Goal: Task Accomplishment & Management: Manage account settings

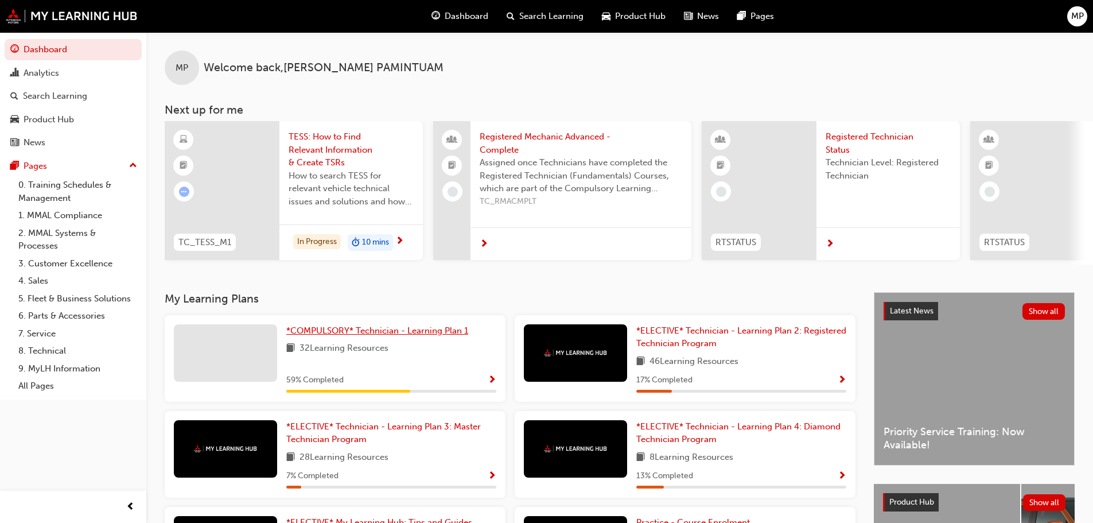
scroll to position [57, 0]
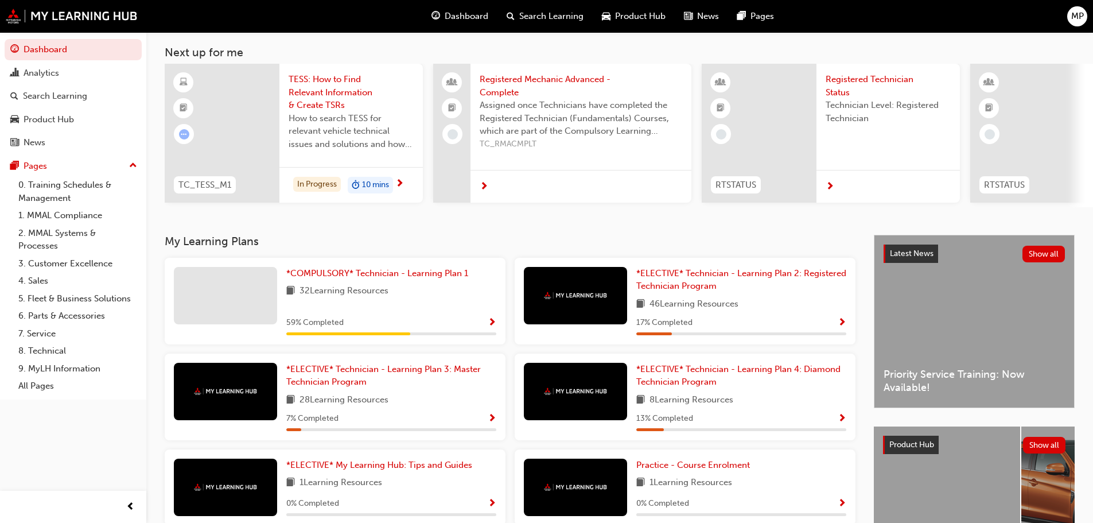
click at [404, 298] on div "32 Learning Resources" at bounding box center [391, 291] width 210 height 14
click at [478, 330] on div "59 % Completed" at bounding box center [391, 323] width 210 height 14
click at [492, 328] on span "Show Progress" at bounding box center [492, 323] width 9 height 10
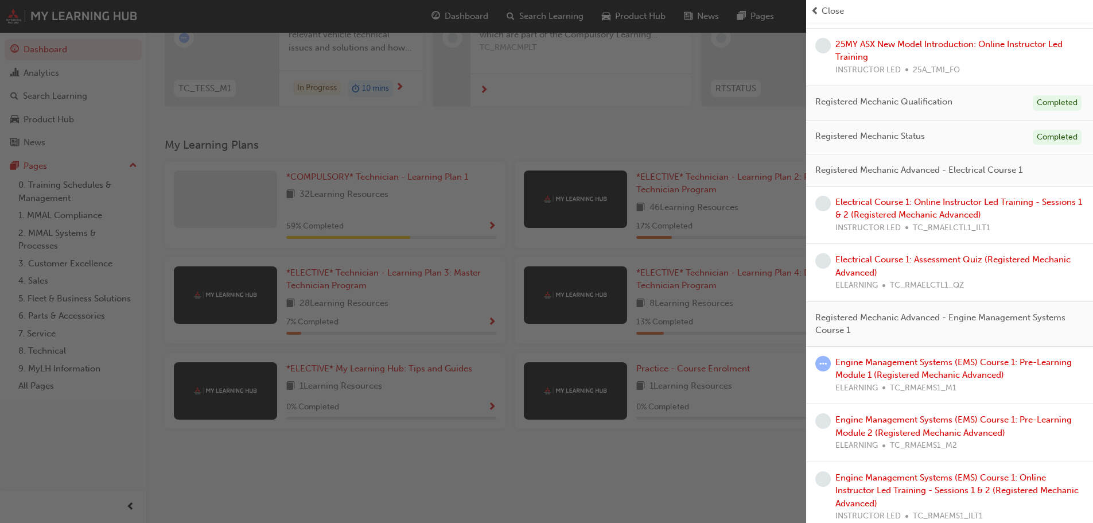
scroll to position [483, 0]
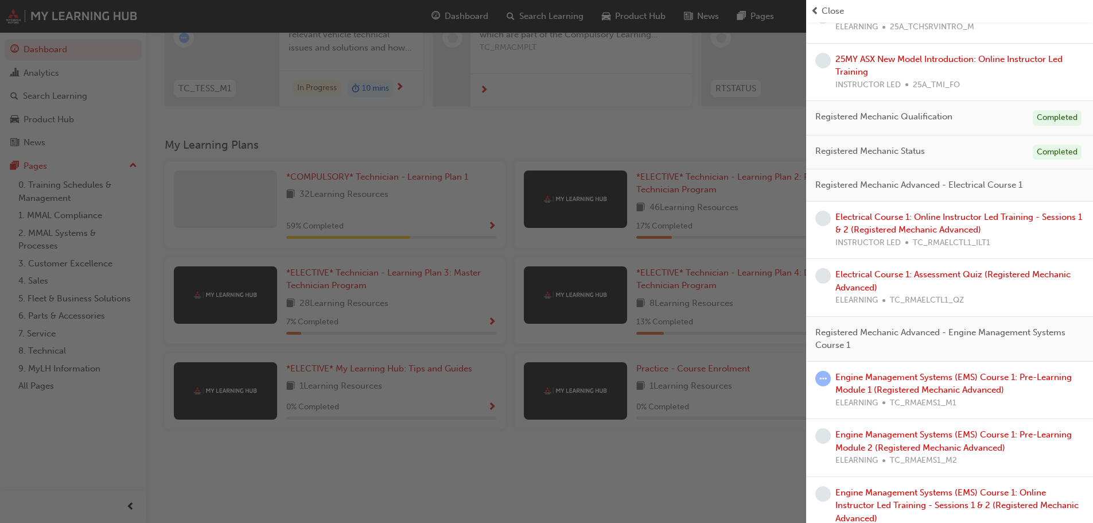
click at [627, 464] on div "button" at bounding box center [403, 261] width 806 height 523
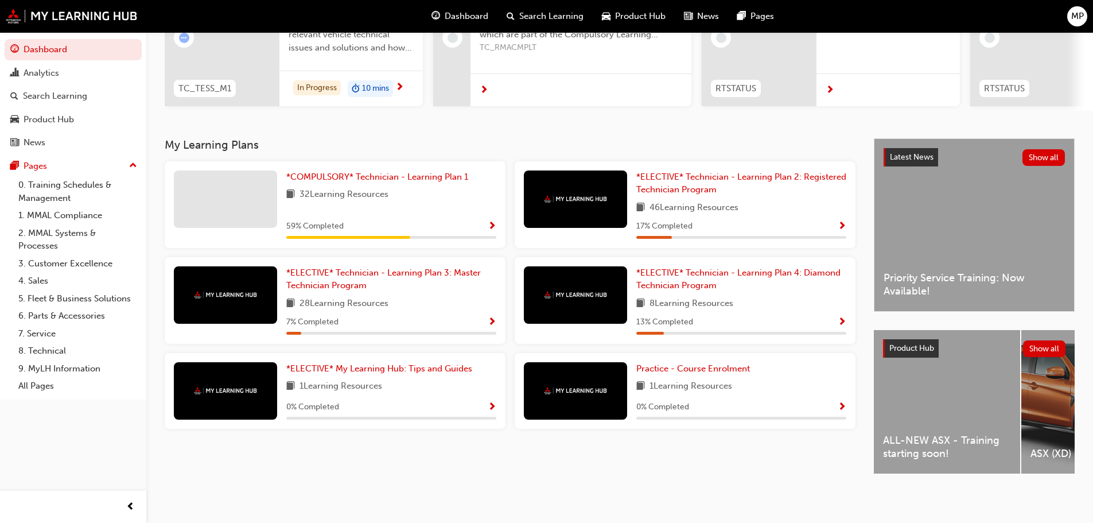
click at [844, 222] on span "Show Progress" at bounding box center [842, 227] width 9 height 10
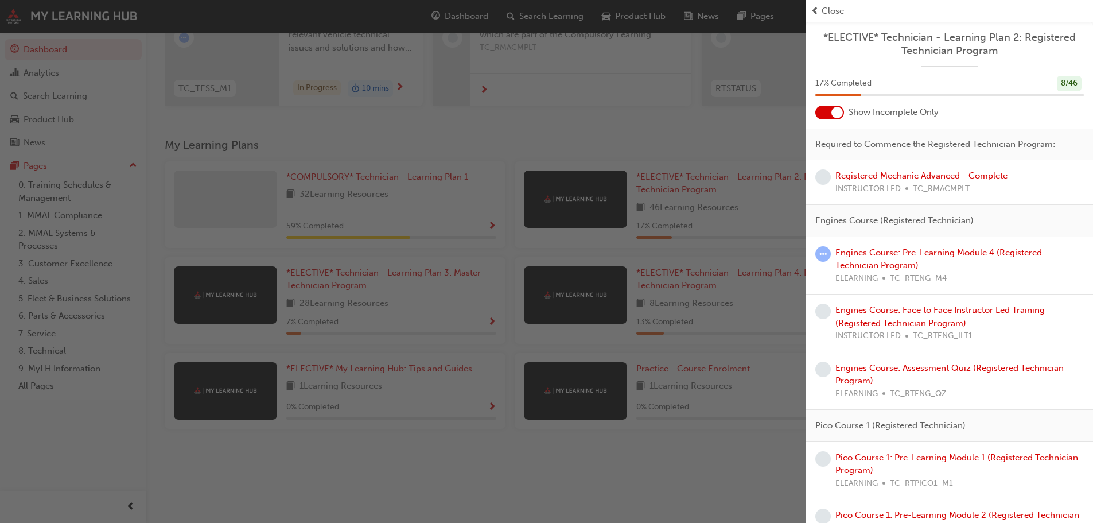
click at [634, 121] on div "button" at bounding box center [403, 261] width 806 height 523
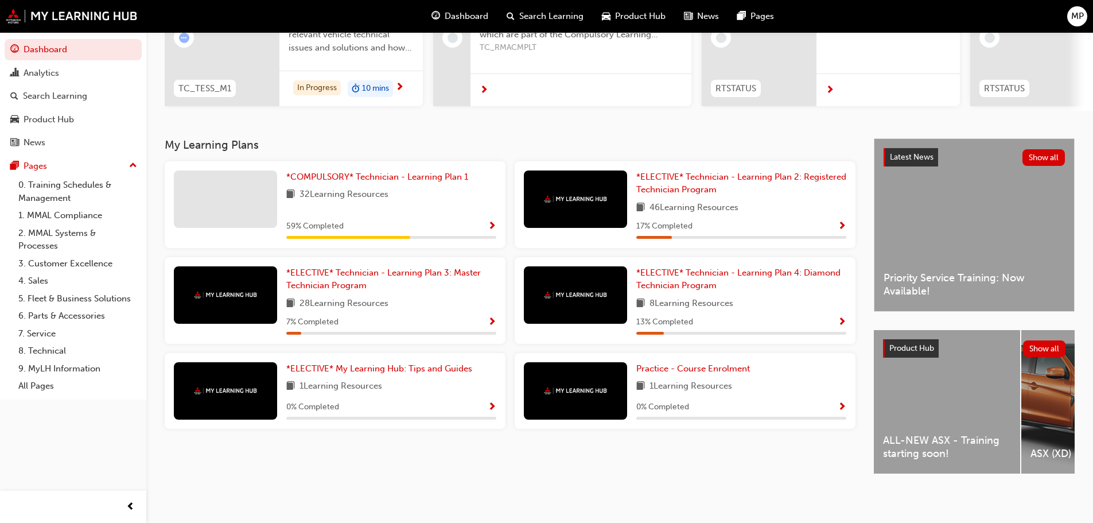
click at [1083, 13] on span "MP" at bounding box center [1078, 16] width 13 height 13
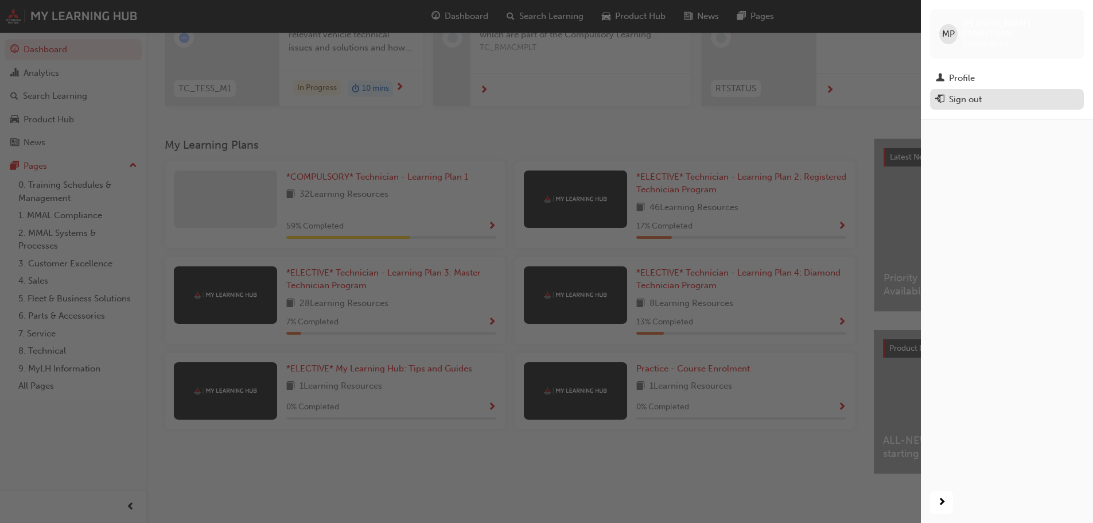
click at [1007, 92] on div "Sign out" at bounding box center [1007, 99] width 142 height 14
